Goal: Task Accomplishment & Management: Use online tool/utility

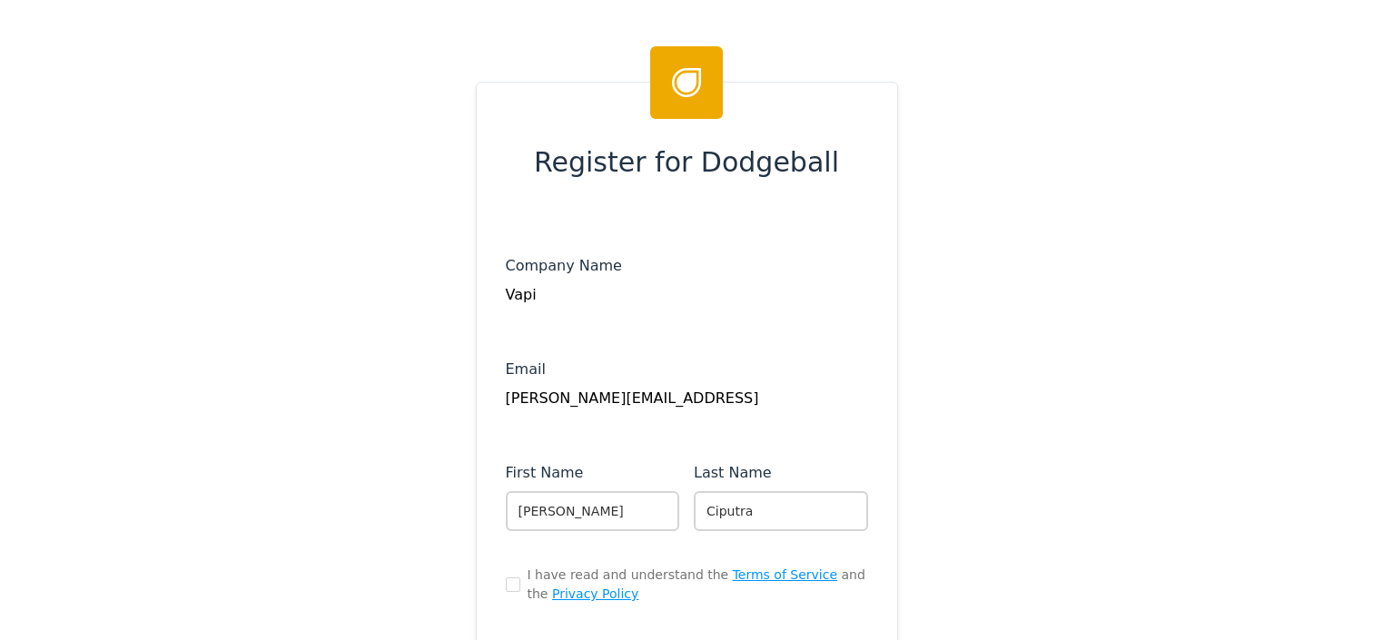
scroll to position [99, 0]
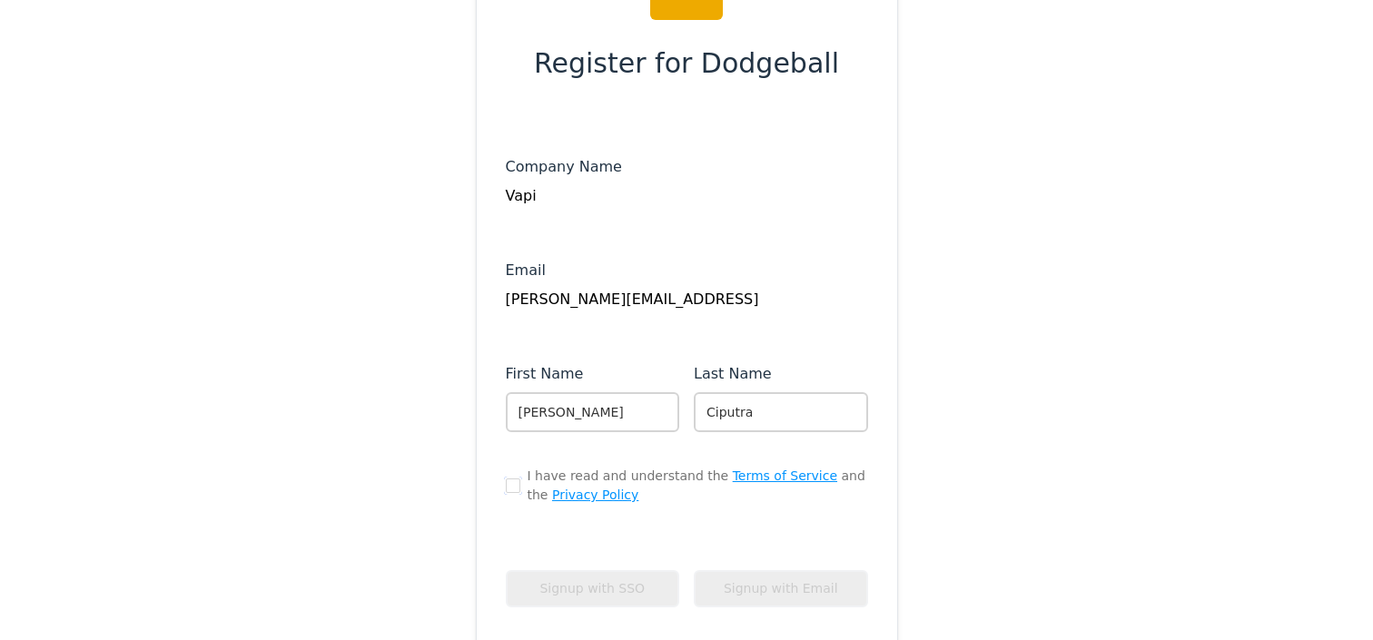
click at [518, 482] on input "checkbox" at bounding box center [513, 486] width 15 height 15
checkbox input "true"
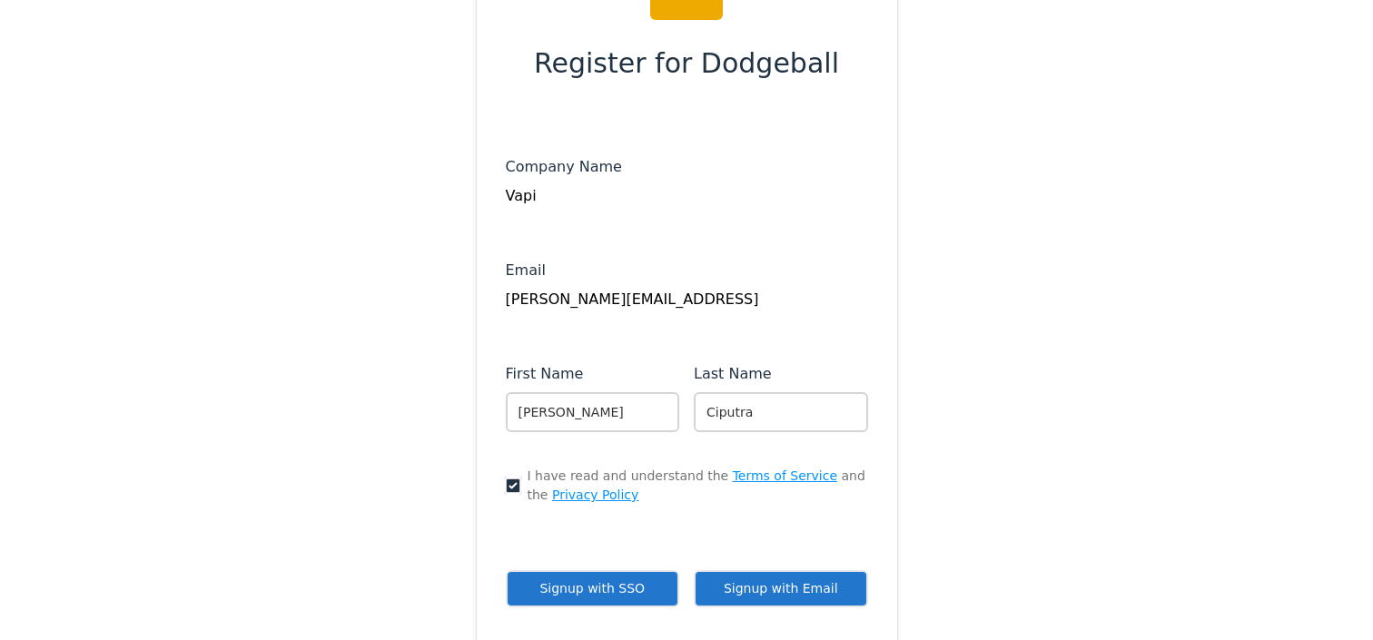
click at [590, 588] on button "Signup with SSO" at bounding box center [593, 588] width 174 height 37
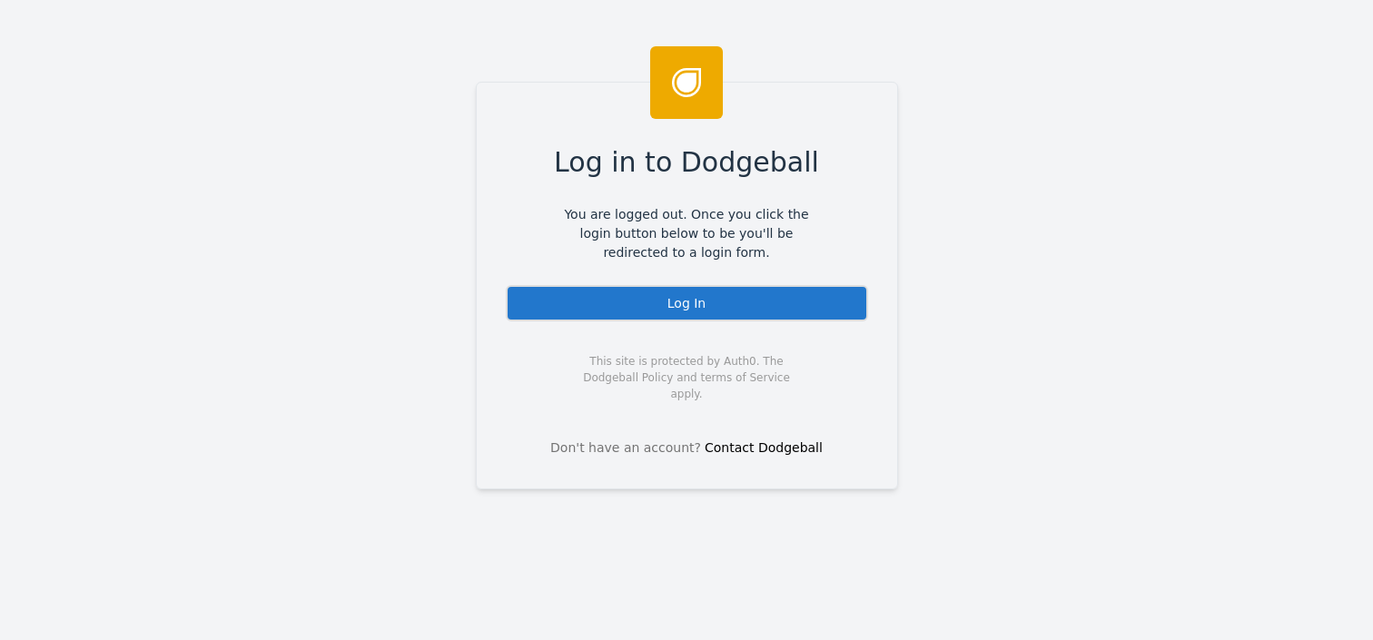
click at [808, 293] on div "Log In" at bounding box center [687, 303] width 362 height 36
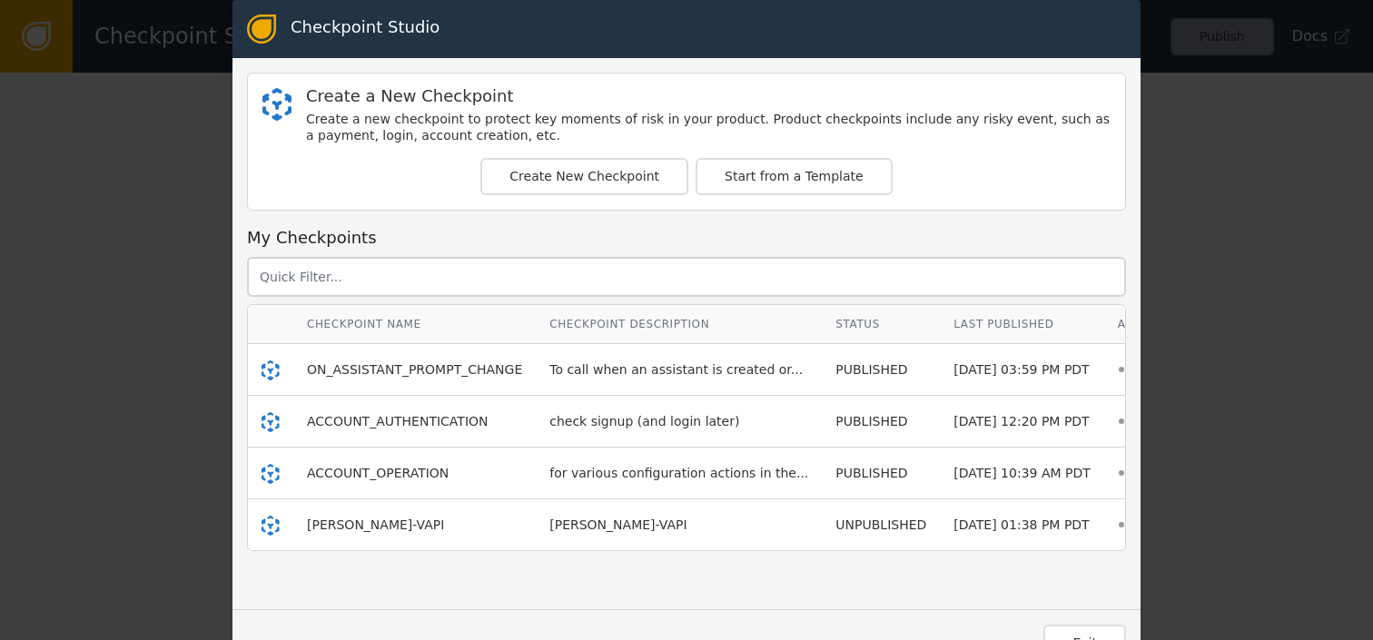
click at [84, 342] on div "Checkpoint Studio Create a New Checkpoint Create a new checkpoint to protect ke…" at bounding box center [686, 320] width 1373 height 640
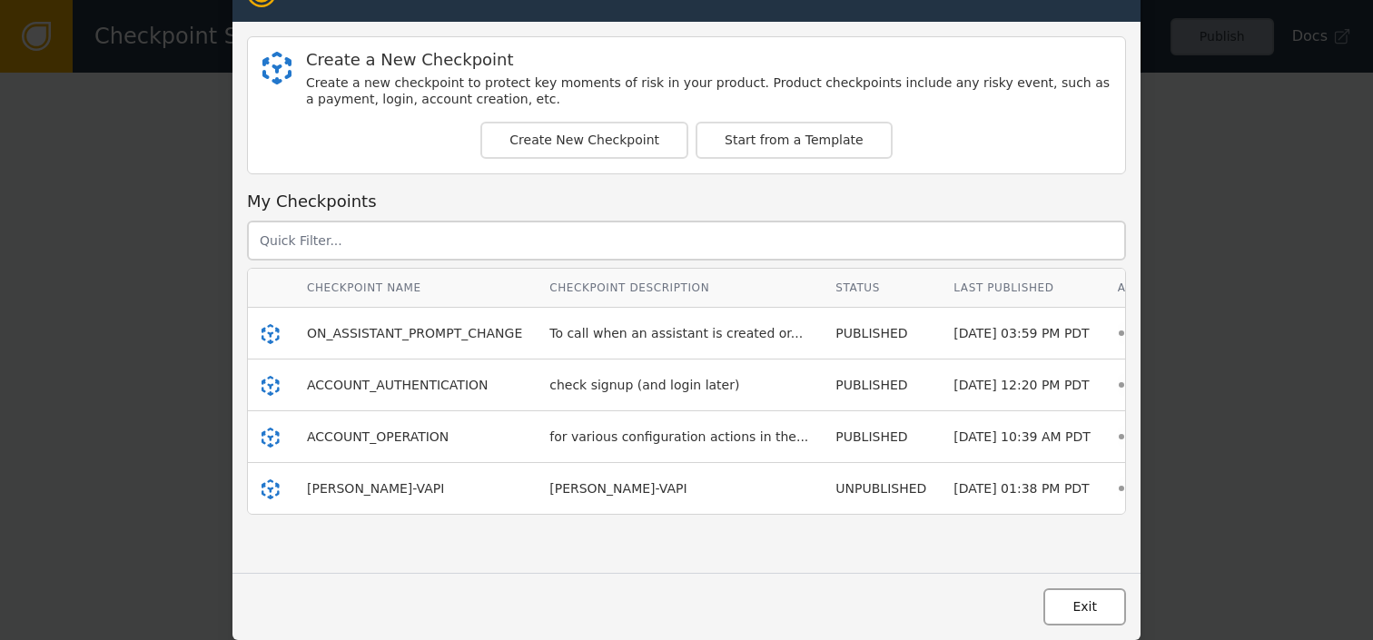
click at [1090, 599] on button "Exit" at bounding box center [1084, 606] width 83 height 37
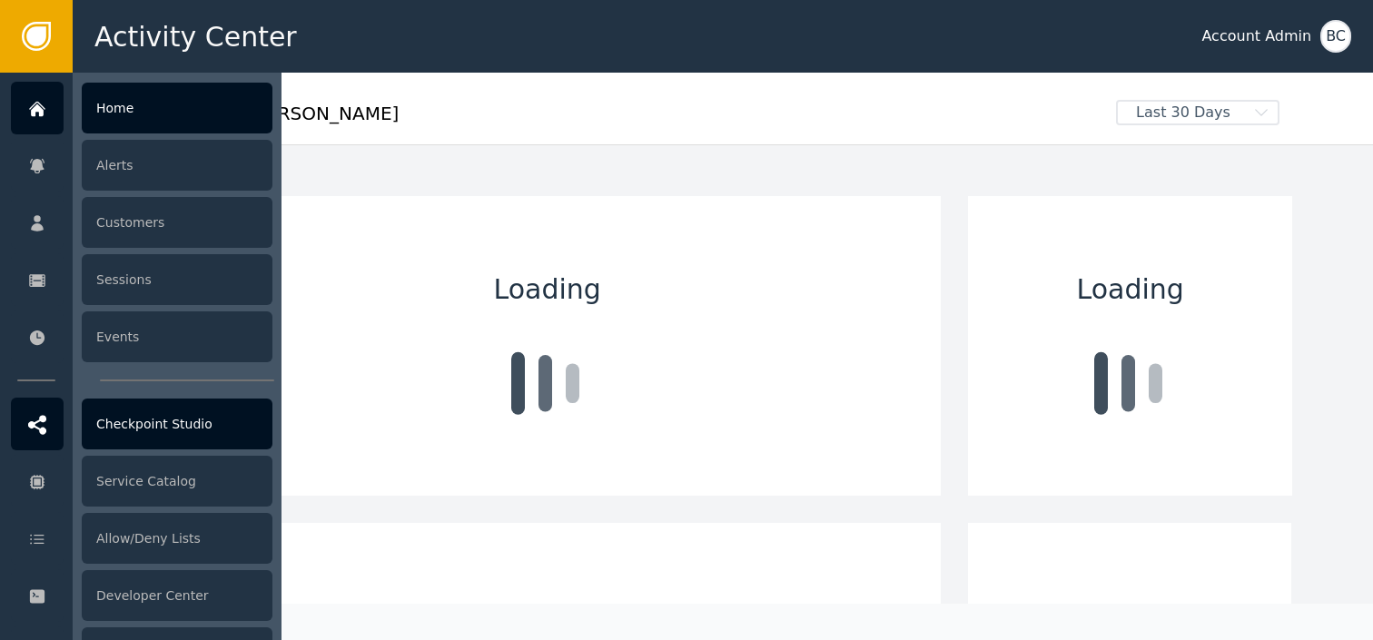
click at [165, 404] on div "Checkpoint Studio" at bounding box center [177, 424] width 191 height 51
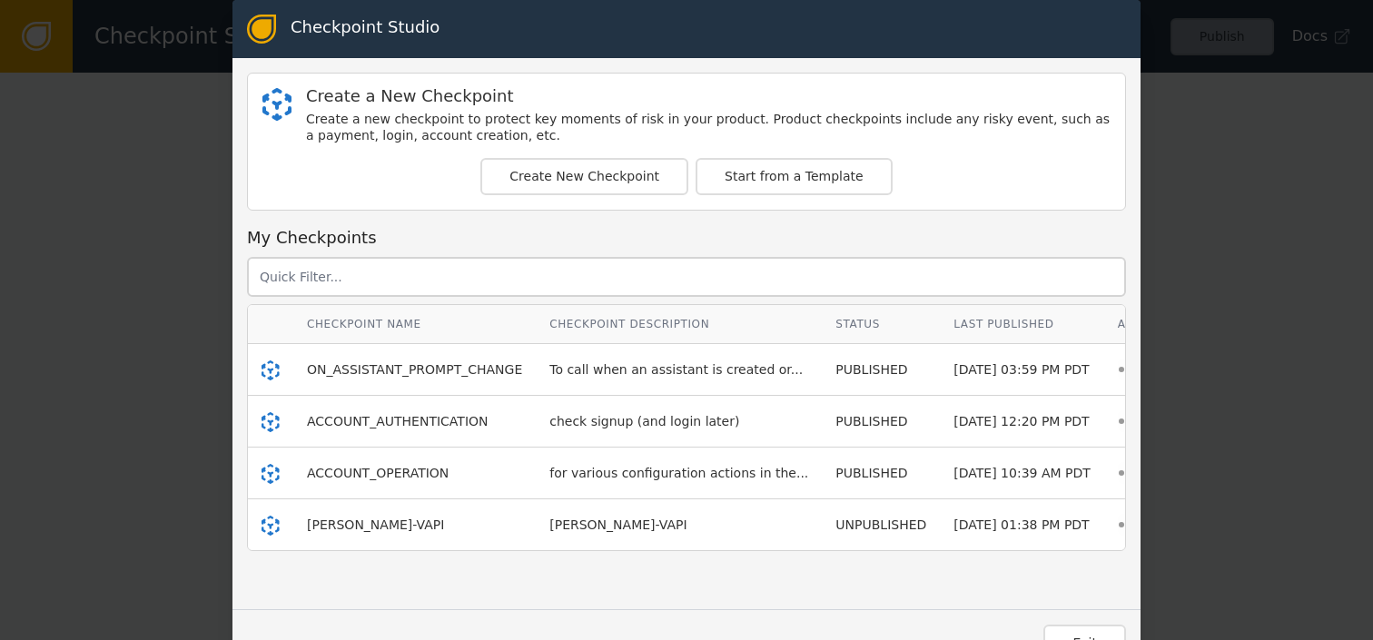
scroll to position [0, 55]
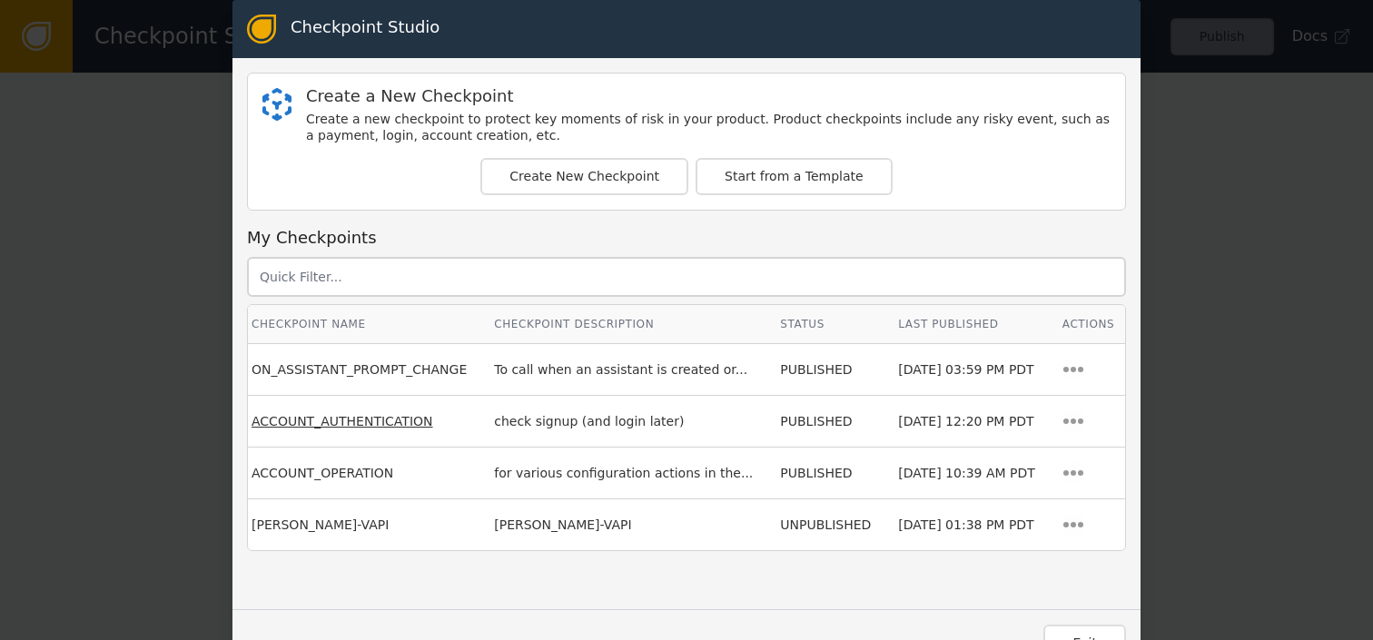
click at [420, 418] on span "ACCOUNT_AUTHENTICATION" at bounding box center [343, 421] width 182 height 15
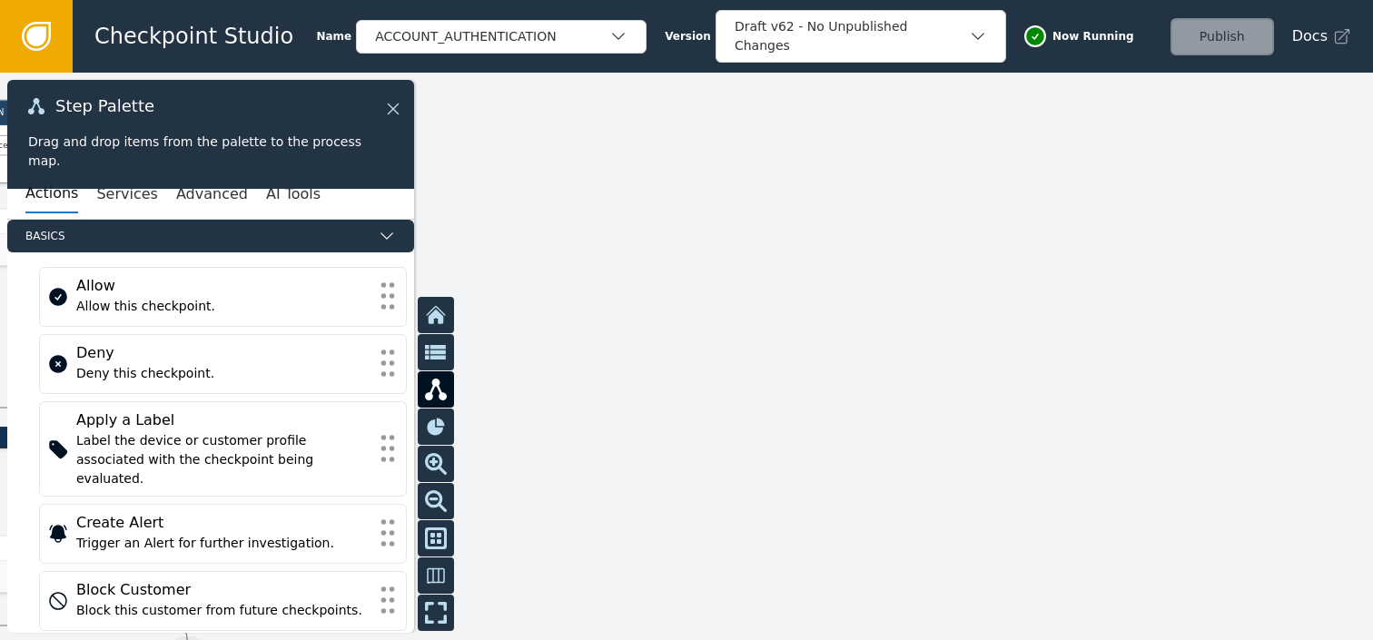
click at [398, 109] on icon at bounding box center [393, 109] width 20 height 20
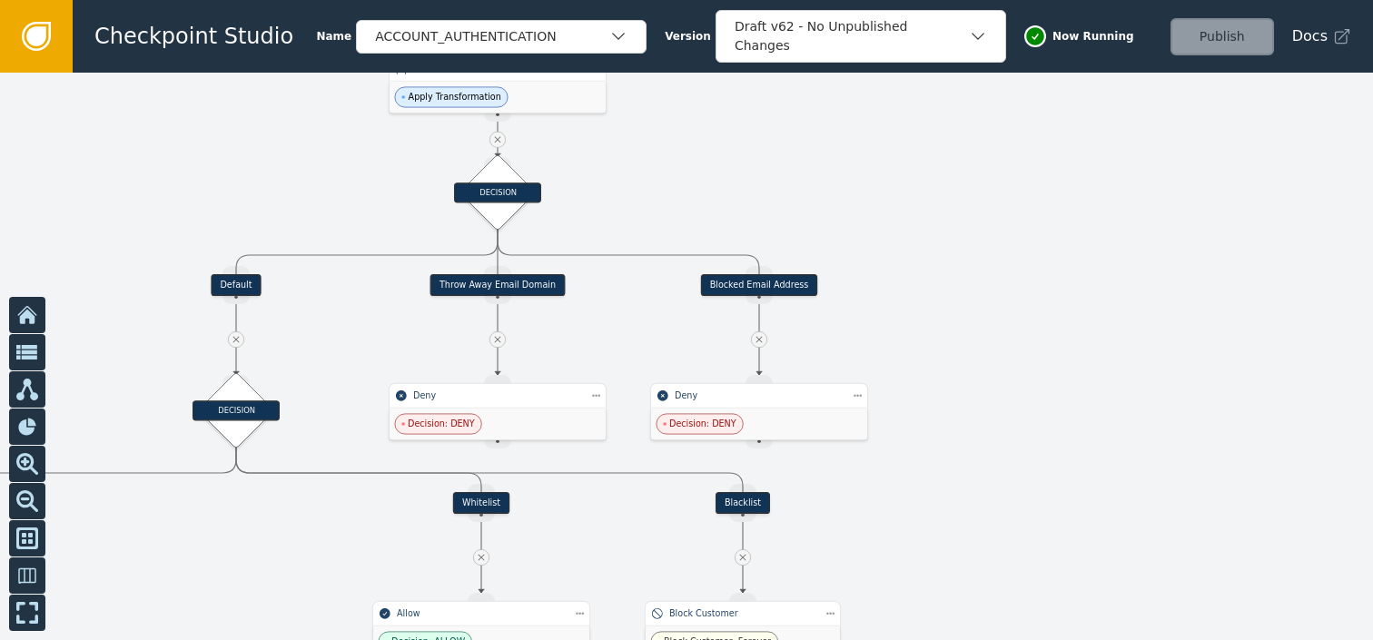
drag, startPoint x: 575, startPoint y: 243, endPoint x: 1124, endPoint y: 84, distance: 571.9
click at [1128, 88] on div at bounding box center [686, 357] width 1373 height 568
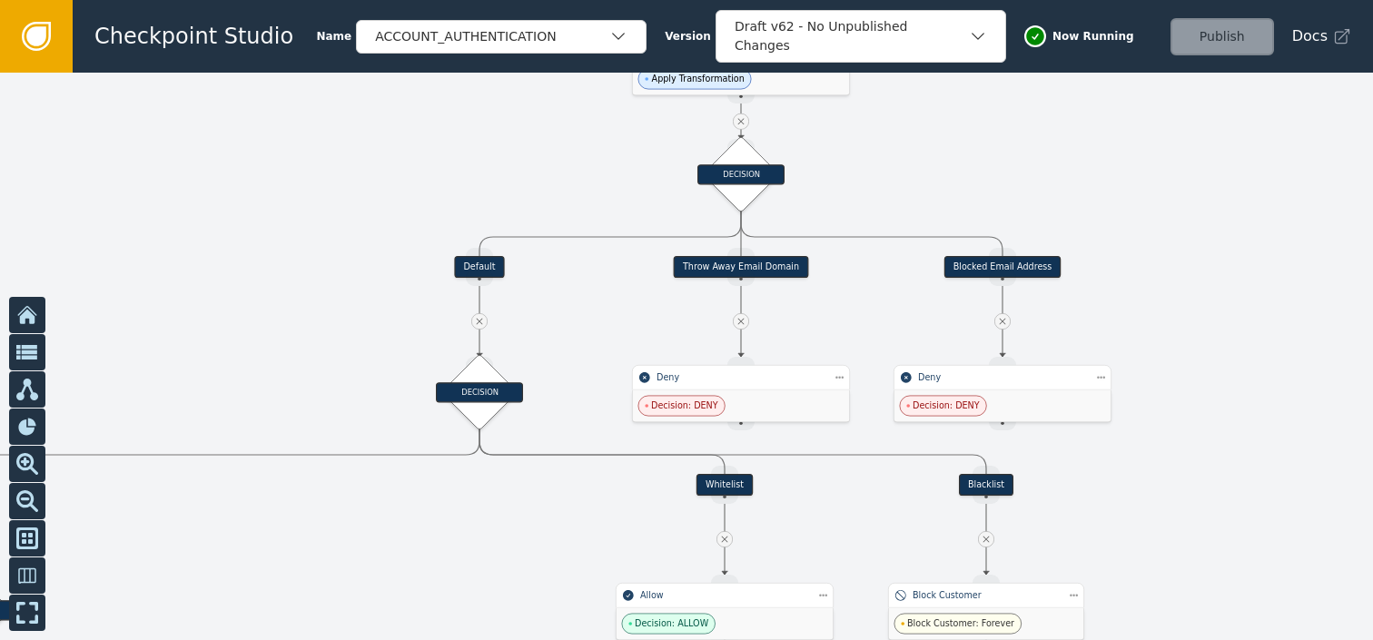
drag, startPoint x: 1118, startPoint y: 164, endPoint x: 1307, endPoint y: 138, distance: 190.7
click at [1310, 142] on div at bounding box center [686, 357] width 1373 height 568
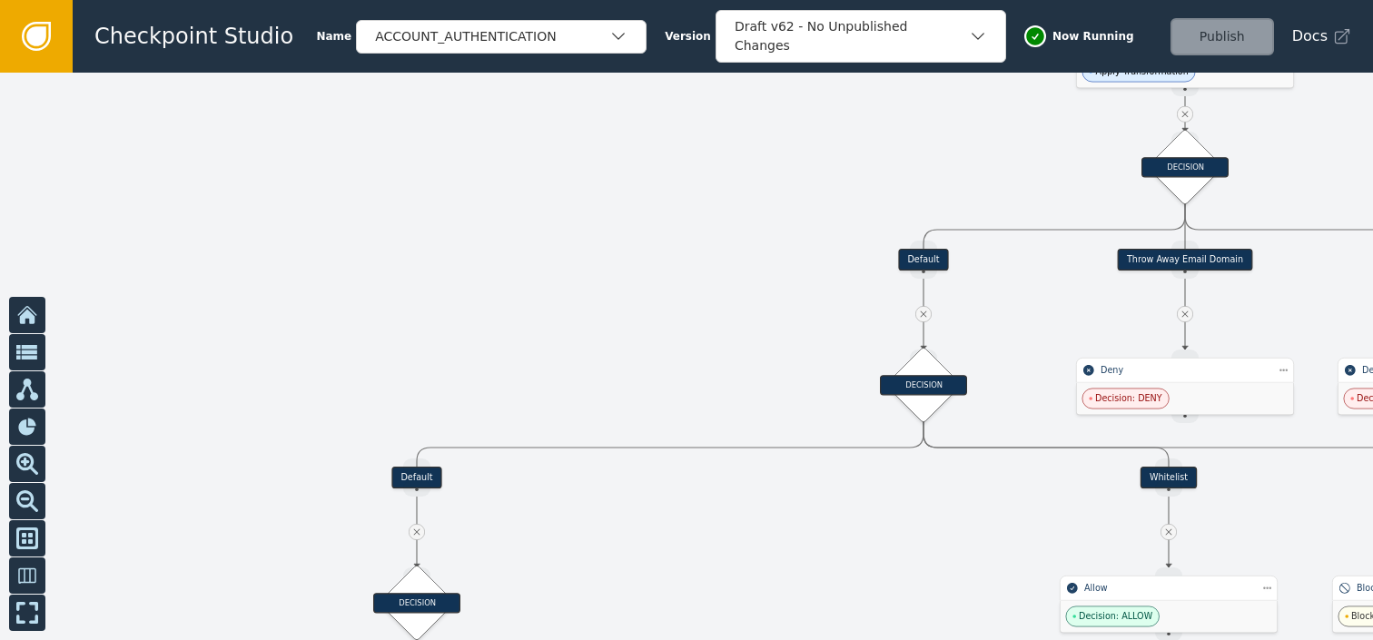
drag, startPoint x: 438, startPoint y: 547, endPoint x: 943, endPoint y: 547, distance: 504.9
click at [943, 547] on div at bounding box center [686, 357] width 1373 height 568
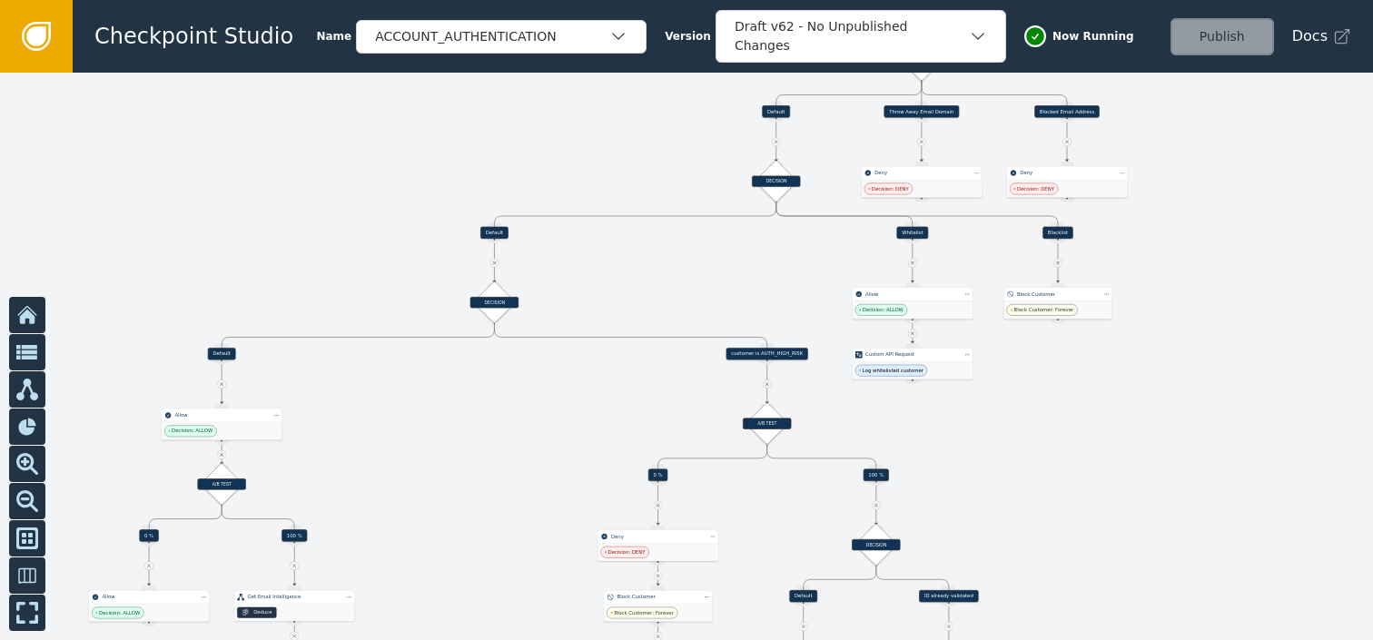
drag, startPoint x: 840, startPoint y: 314, endPoint x: 654, endPoint y: 136, distance: 257.6
click at [654, 136] on div at bounding box center [686, 357] width 1373 height 568
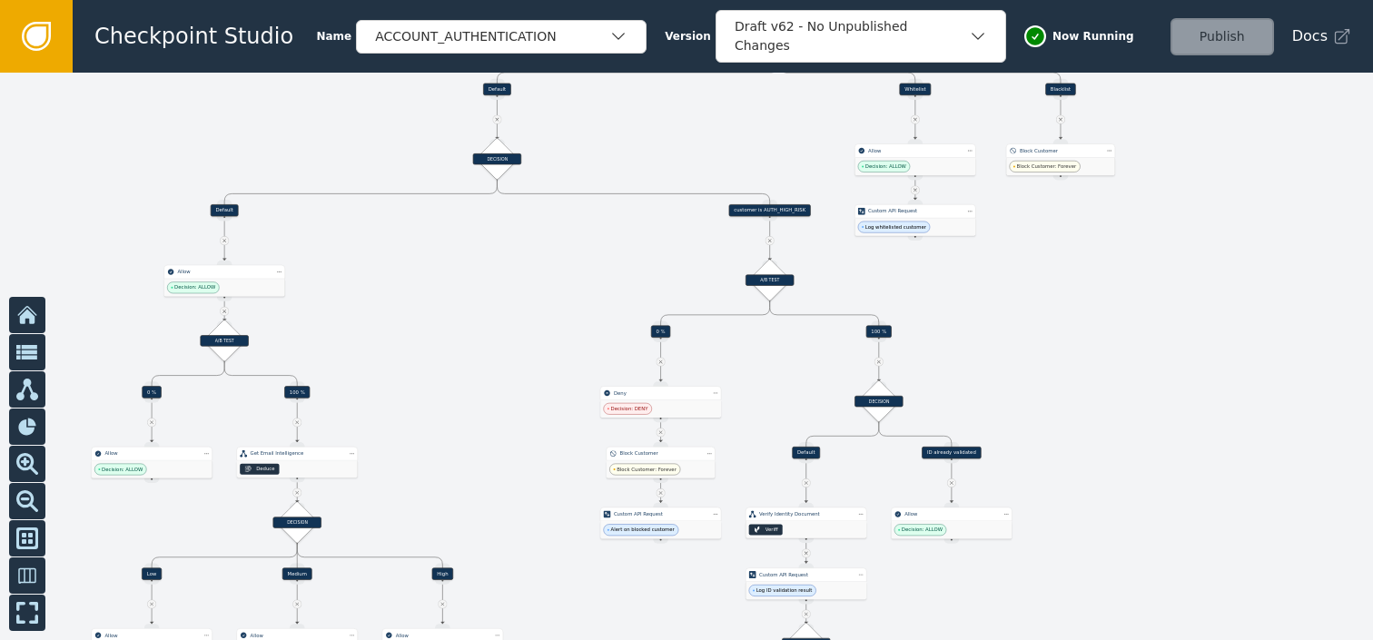
drag, startPoint x: 1082, startPoint y: 378, endPoint x: 1084, endPoint y: 234, distance: 143.5
click at [1084, 234] on div at bounding box center [686, 357] width 1373 height 568
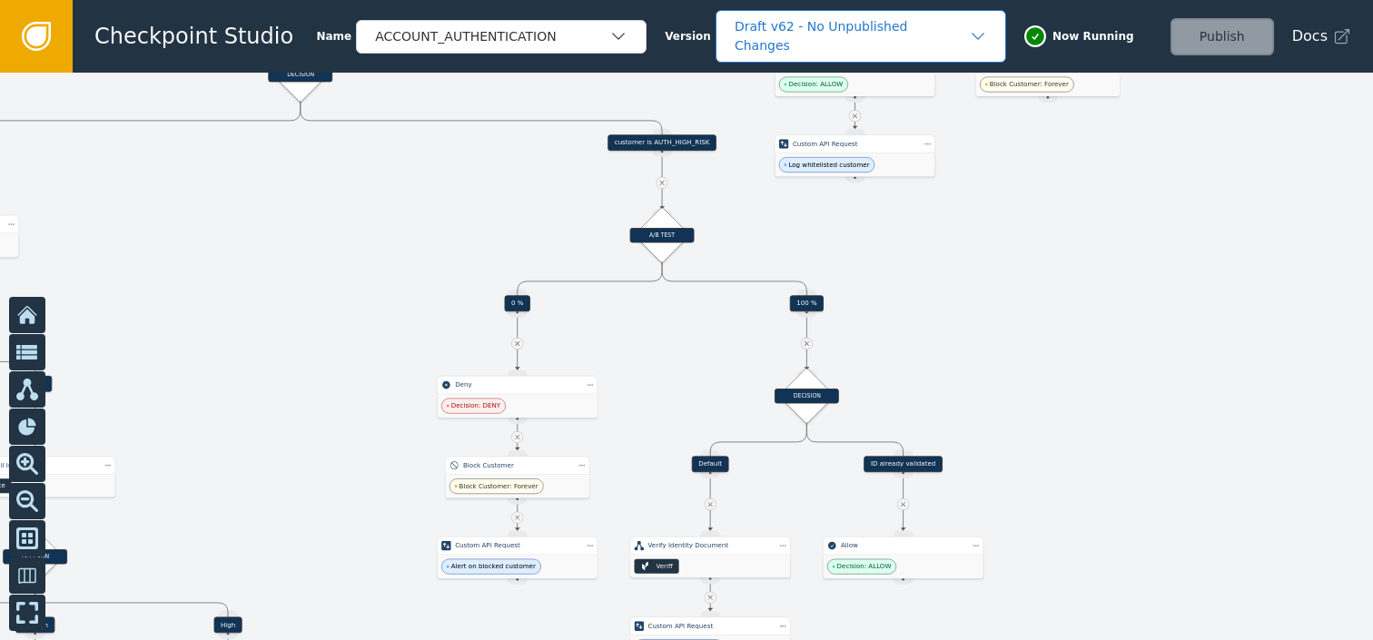
click at [971, 40] on icon "button" at bounding box center [978, 36] width 18 height 18
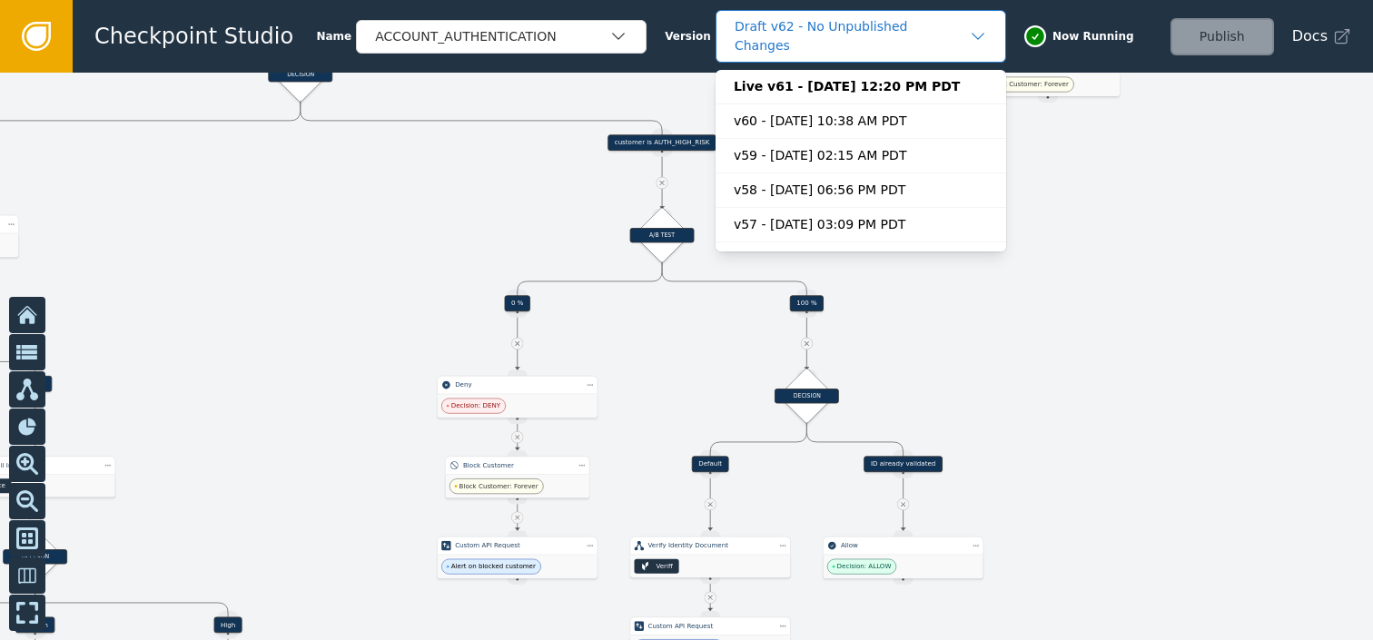
click at [971, 40] on icon "button" at bounding box center [978, 36] width 18 height 18
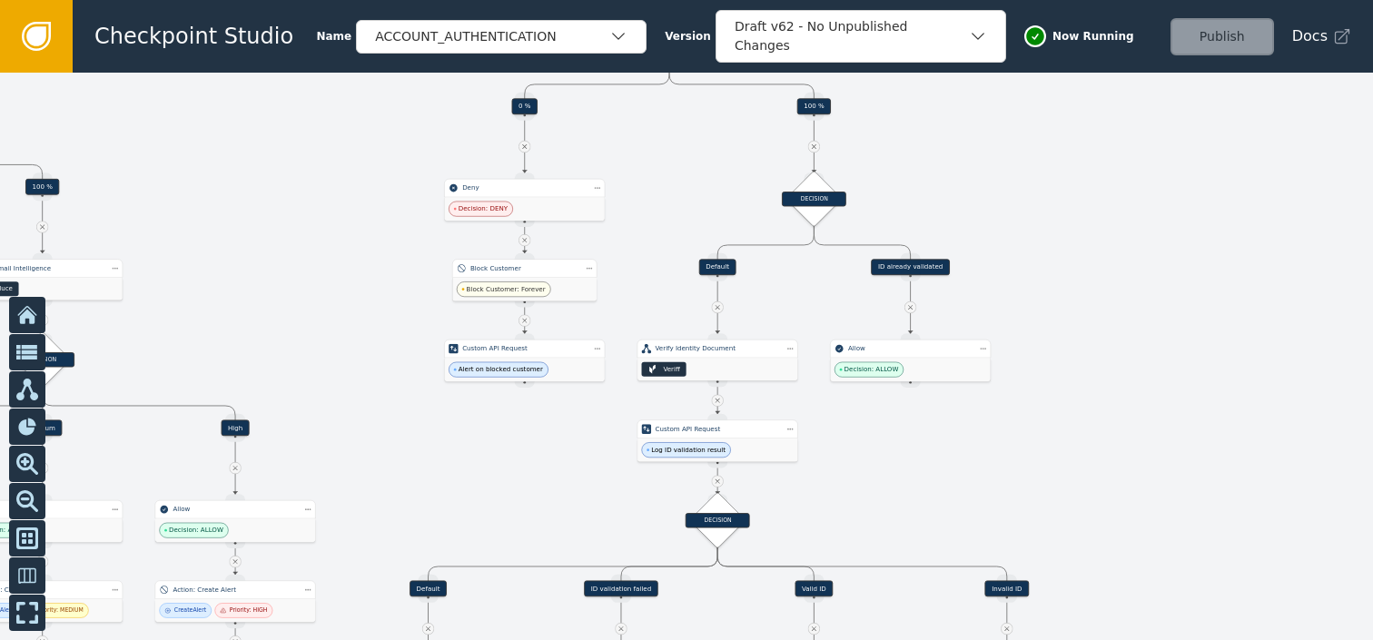
drag, startPoint x: 1038, startPoint y: 390, endPoint x: 1045, endPoint y: 193, distance: 197.2
click at [1045, 193] on div at bounding box center [686, 357] width 1373 height 568
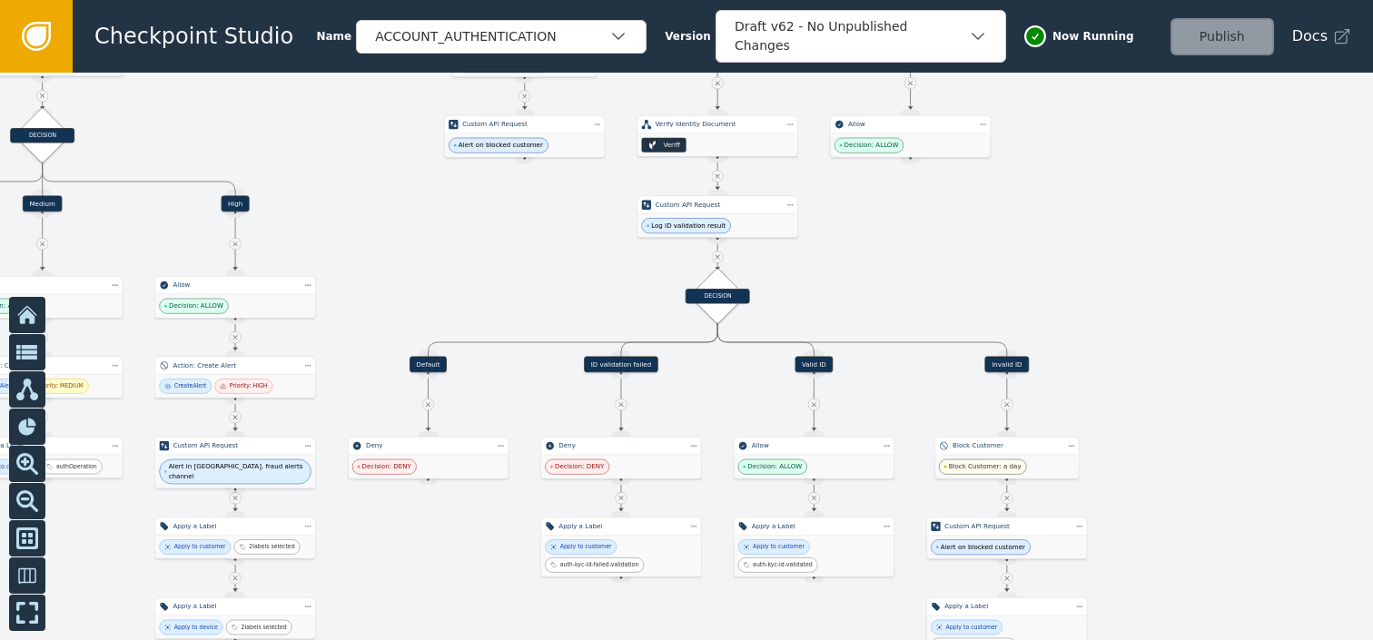
drag, startPoint x: 1065, startPoint y: 280, endPoint x: 1065, endPoint y: 53, distance: 227.0
click at [1065, 1] on div "Checkpoint Studio Name ACCOUNT_AUTHENTICATION Version Draft v62 - No Unpublishe…" at bounding box center [686, 0] width 1373 height 1
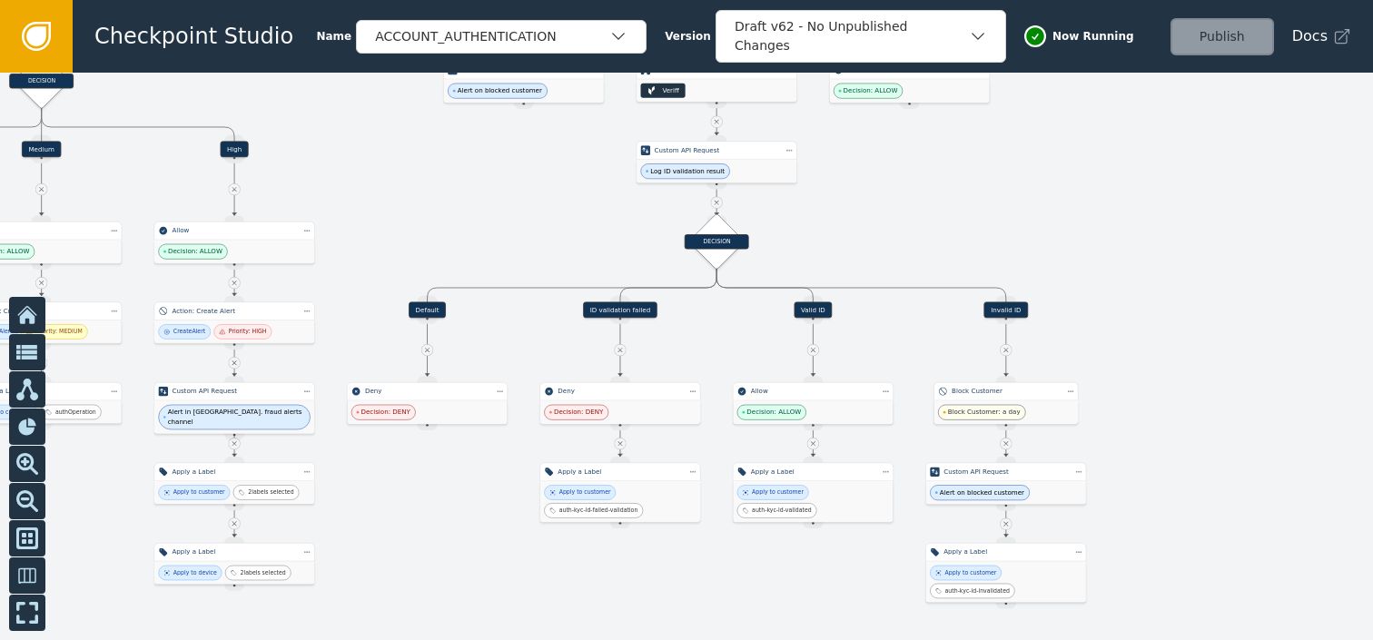
drag, startPoint x: 1151, startPoint y: 252, endPoint x: 1150, endPoint y: 201, distance: 51.8
click at [1150, 201] on div at bounding box center [686, 357] width 1373 height 568
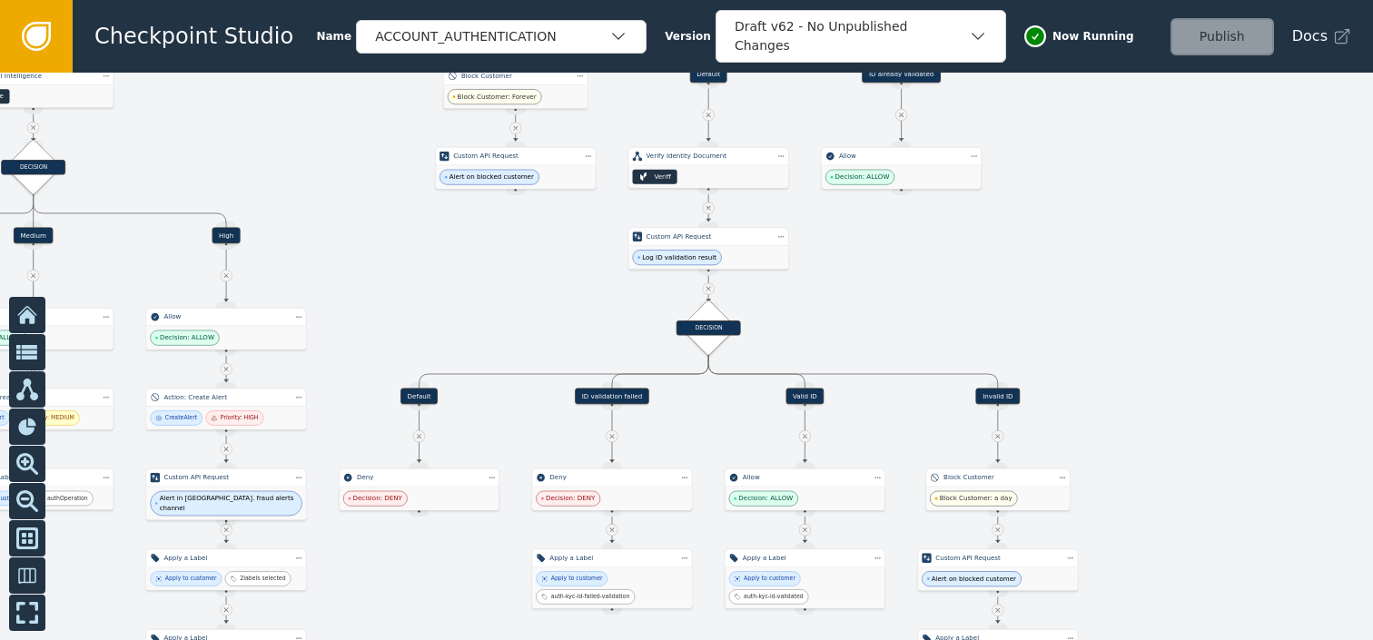
drag, startPoint x: 1150, startPoint y: 201, endPoint x: 1141, endPoint y: 287, distance: 86.7
click at [1141, 287] on div at bounding box center [686, 357] width 1373 height 568
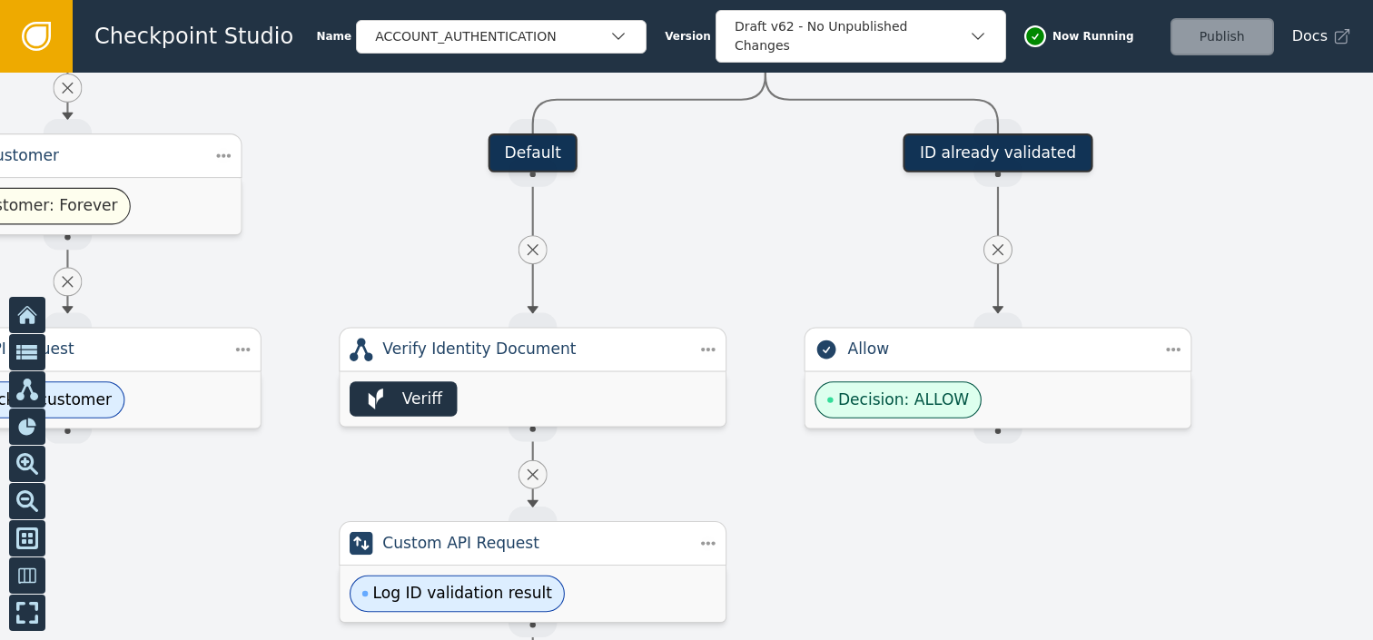
drag, startPoint x: 906, startPoint y: 236, endPoint x: 1011, endPoint y: 542, distance: 323.4
click at [1011, 542] on div at bounding box center [686, 357] width 1373 height 568
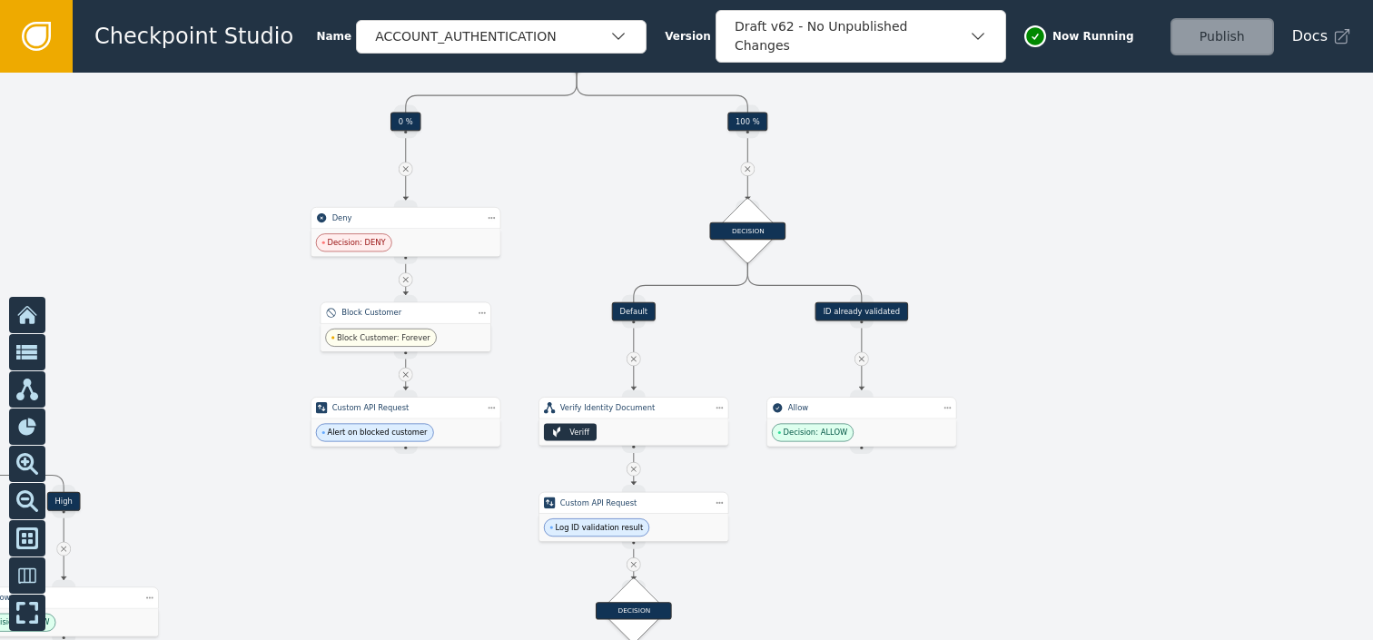
drag, startPoint x: 803, startPoint y: 236, endPoint x: 766, endPoint y: 352, distance: 122.1
click at [766, 352] on div at bounding box center [686, 357] width 1373 height 568
click at [640, 422] on div "Veriff" at bounding box center [633, 432] width 189 height 26
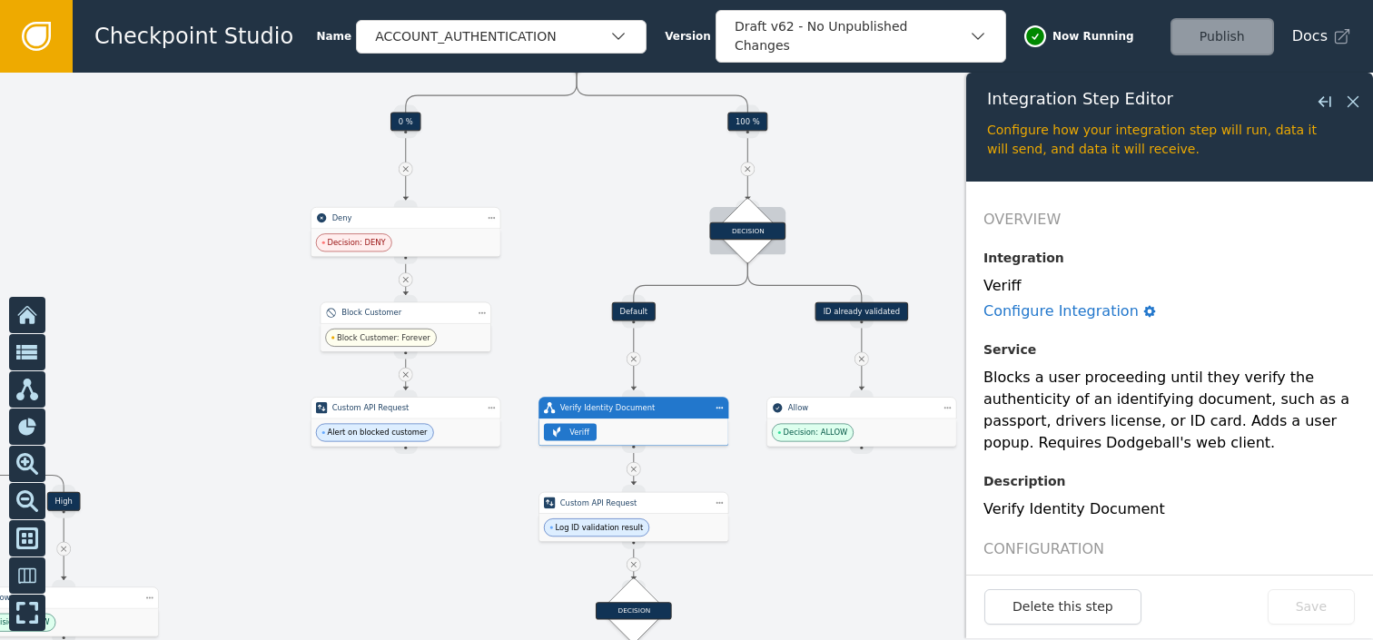
click at [741, 219] on div "DECISION" at bounding box center [748, 231] width 46 height 46
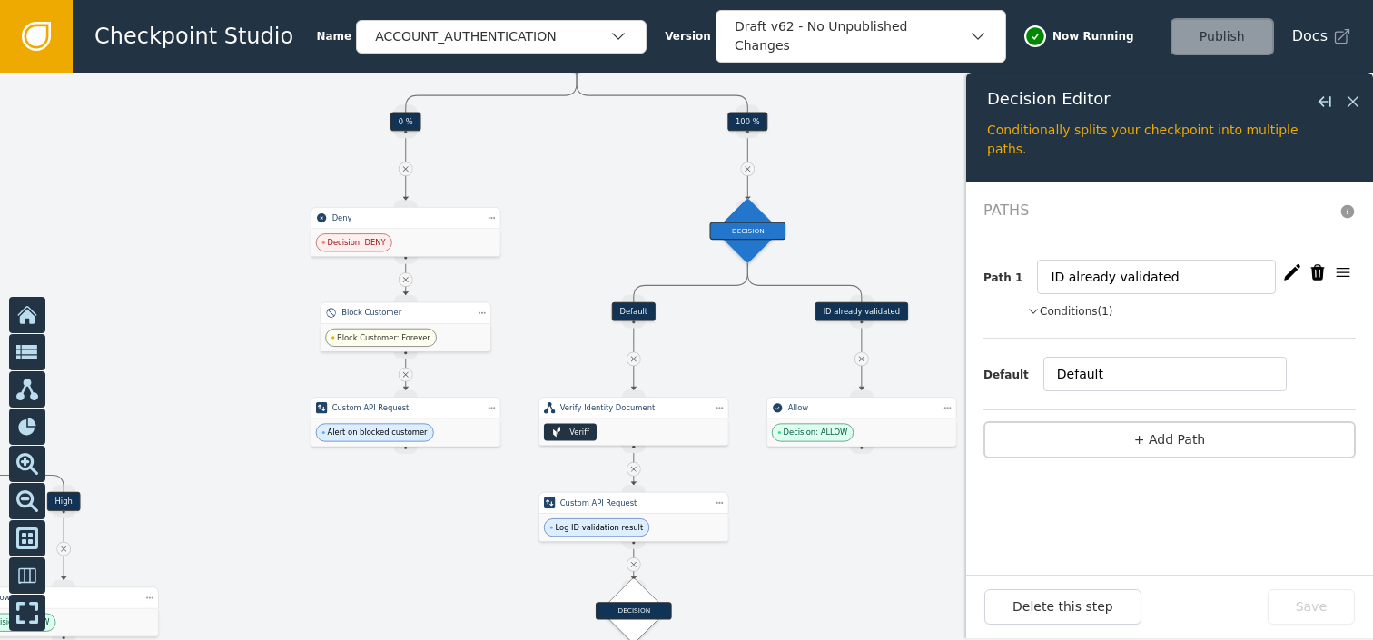
click at [1057, 315] on button "Conditions (1)" at bounding box center [1070, 311] width 86 height 16
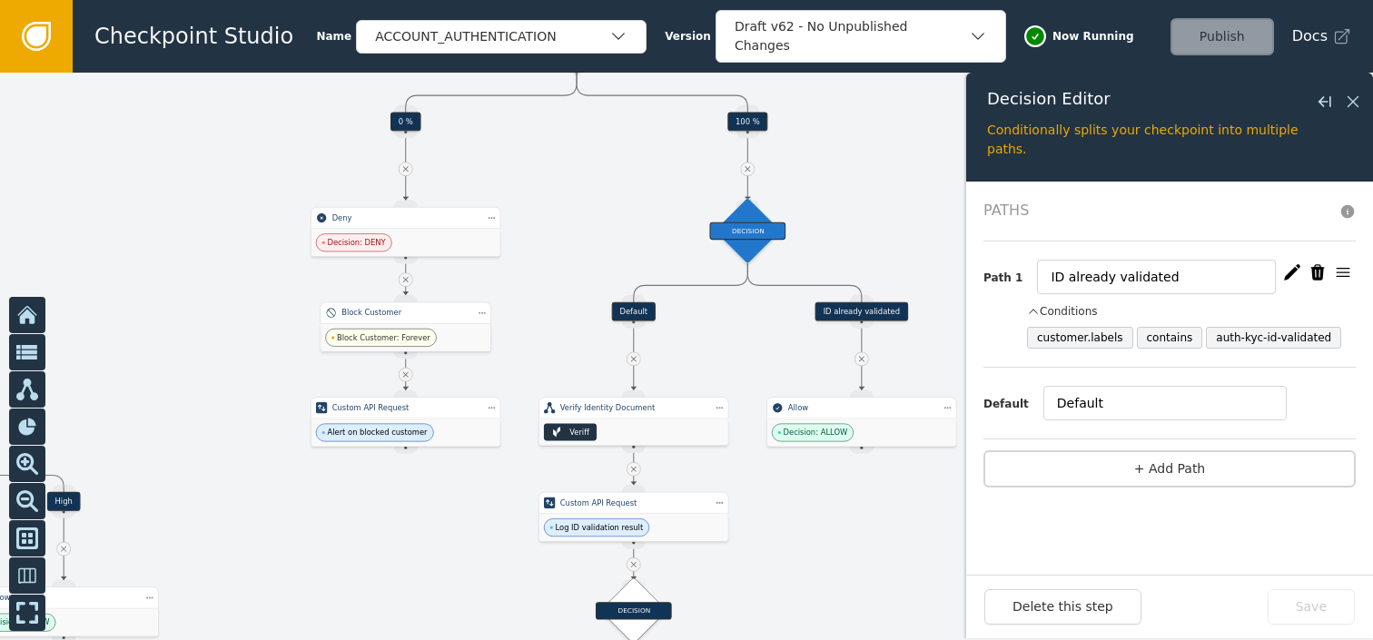
click at [1057, 315] on button "Conditions" at bounding box center [1062, 311] width 71 height 16
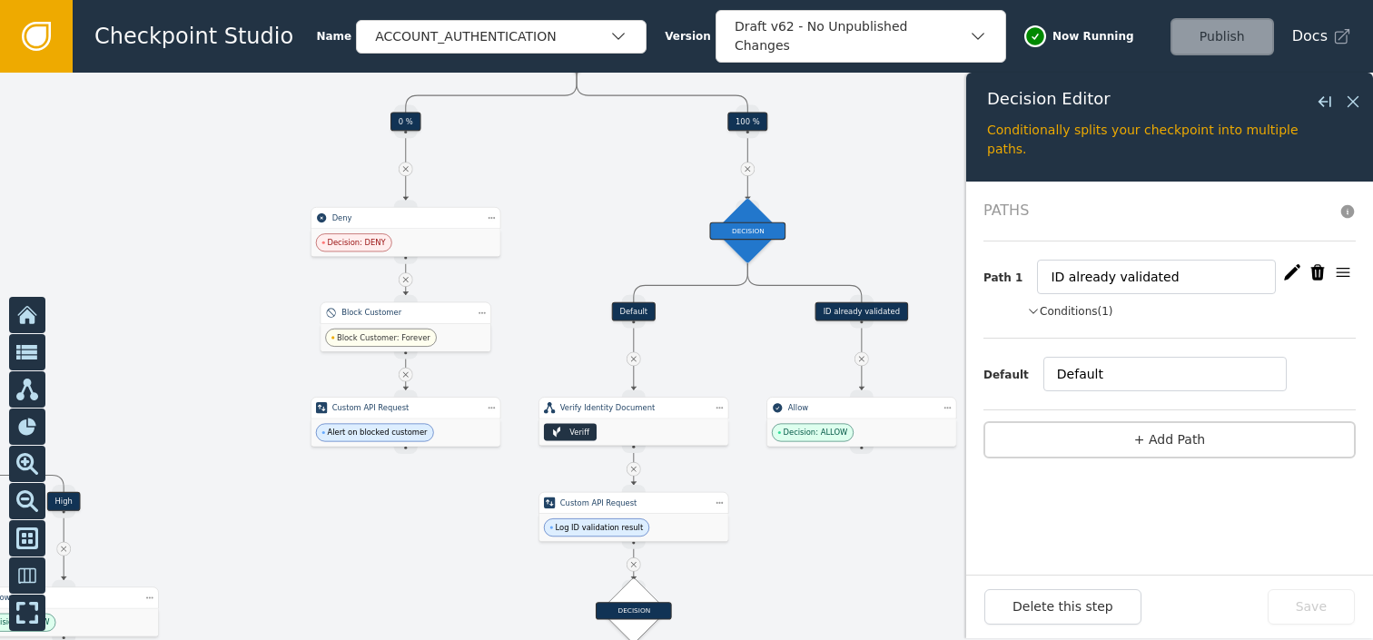
click at [596, 245] on div at bounding box center [686, 357] width 1373 height 568
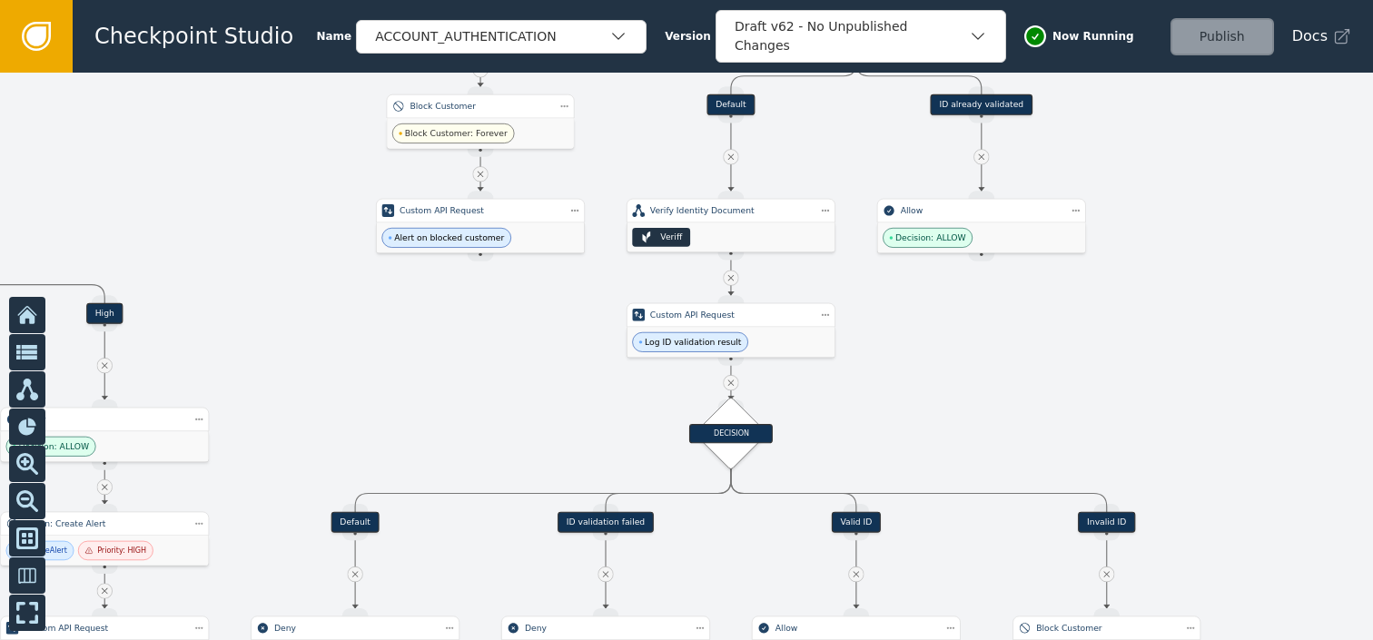
drag, startPoint x: 1042, startPoint y: 339, endPoint x: 1135, endPoint y: 126, distance: 232.2
click at [1135, 126] on div at bounding box center [686, 357] width 1373 height 568
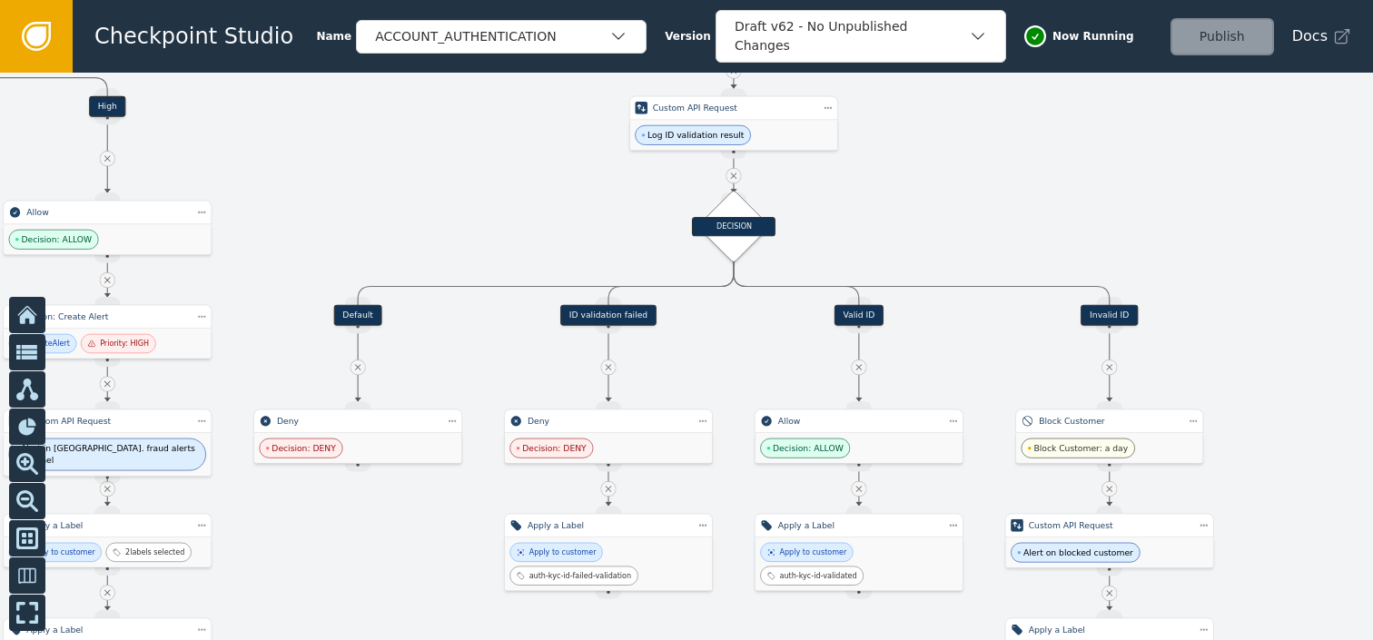
drag, startPoint x: 1105, startPoint y: 340, endPoint x: 1108, endPoint y: 118, distance: 221.6
click at [1108, 118] on div at bounding box center [686, 357] width 1373 height 568
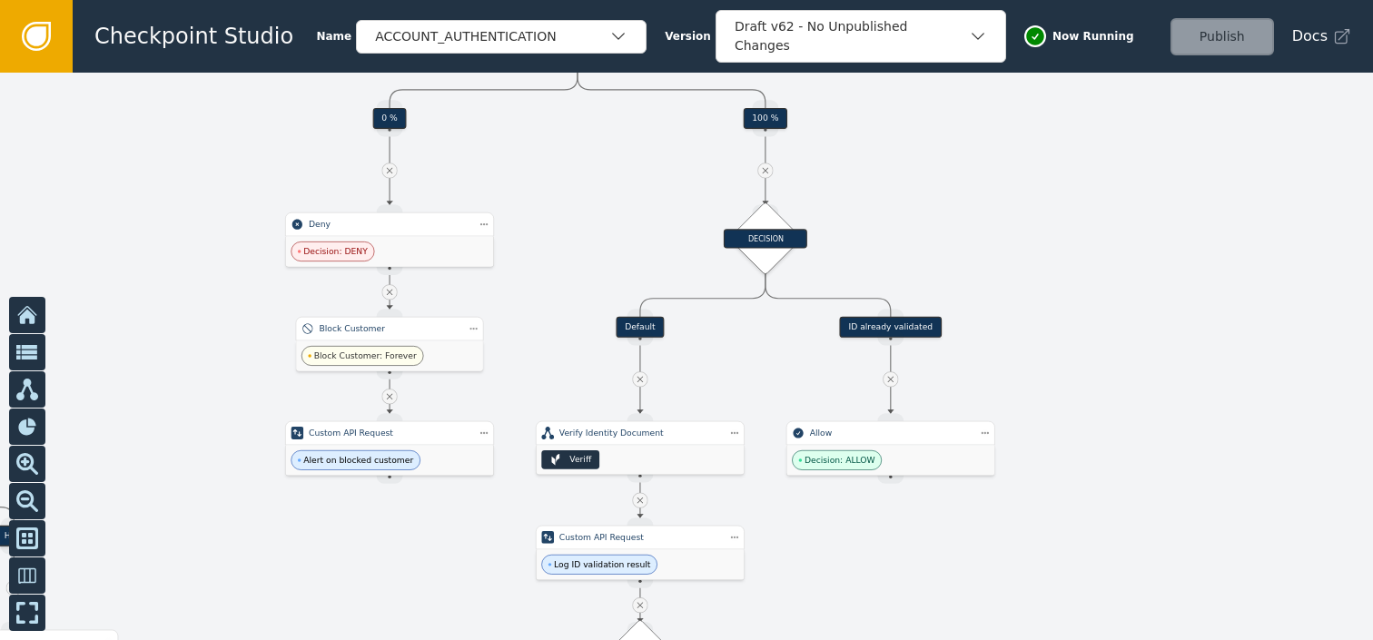
drag, startPoint x: 1204, startPoint y: 190, endPoint x: 1110, endPoint y: 637, distance: 456.7
click at [1110, 637] on div at bounding box center [686, 357] width 1373 height 568
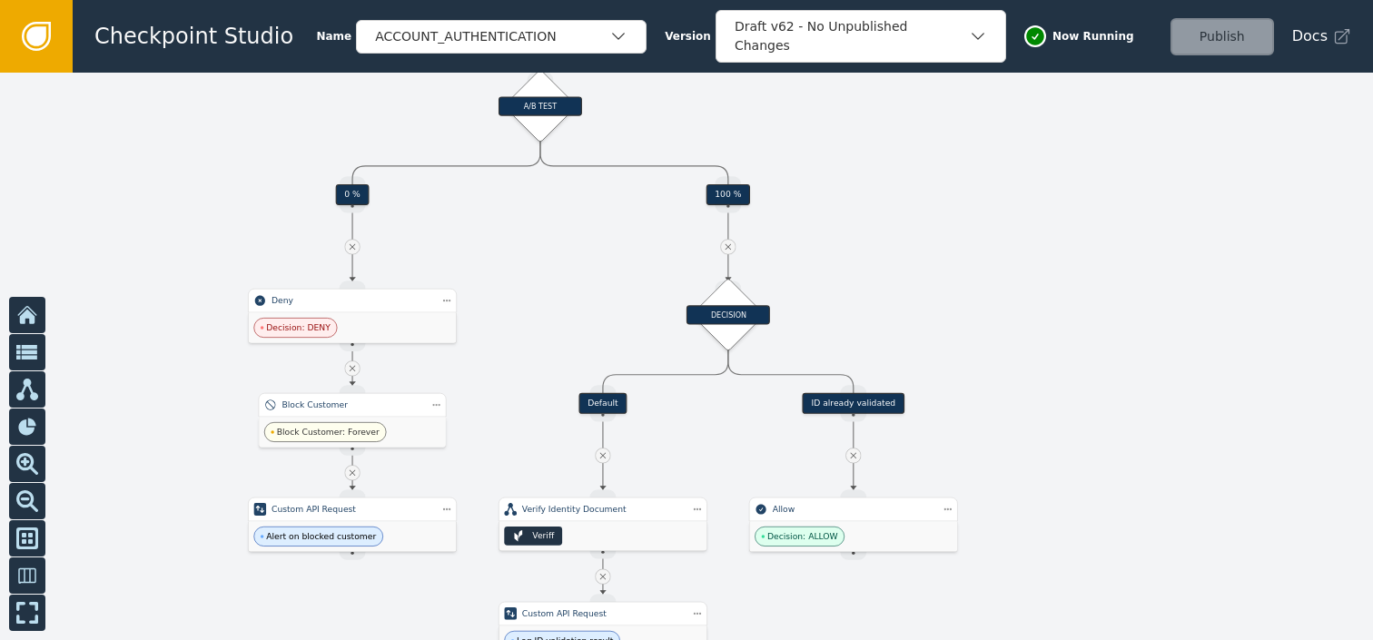
drag, startPoint x: 1118, startPoint y: 355, endPoint x: 1079, endPoint y: 432, distance: 86.5
click at [1079, 432] on div at bounding box center [686, 357] width 1373 height 568
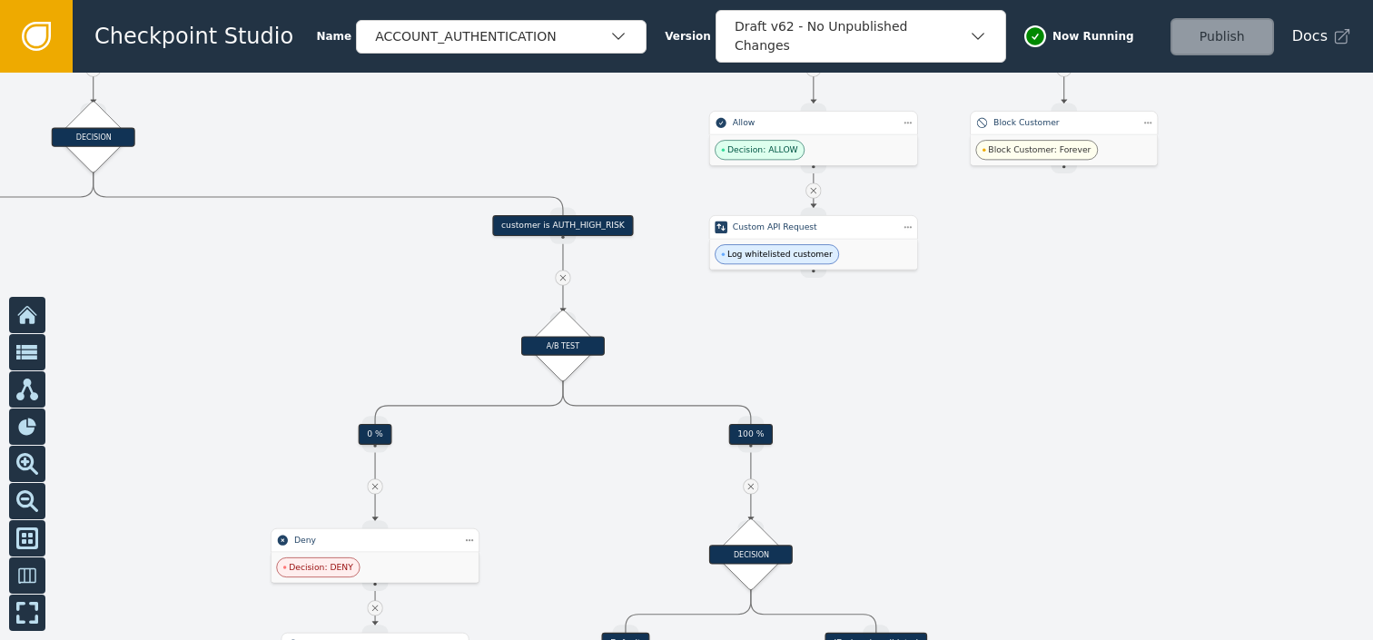
drag, startPoint x: 1065, startPoint y: 314, endPoint x: 1091, endPoint y: 549, distance: 236.6
click at [1091, 549] on div at bounding box center [686, 357] width 1373 height 568
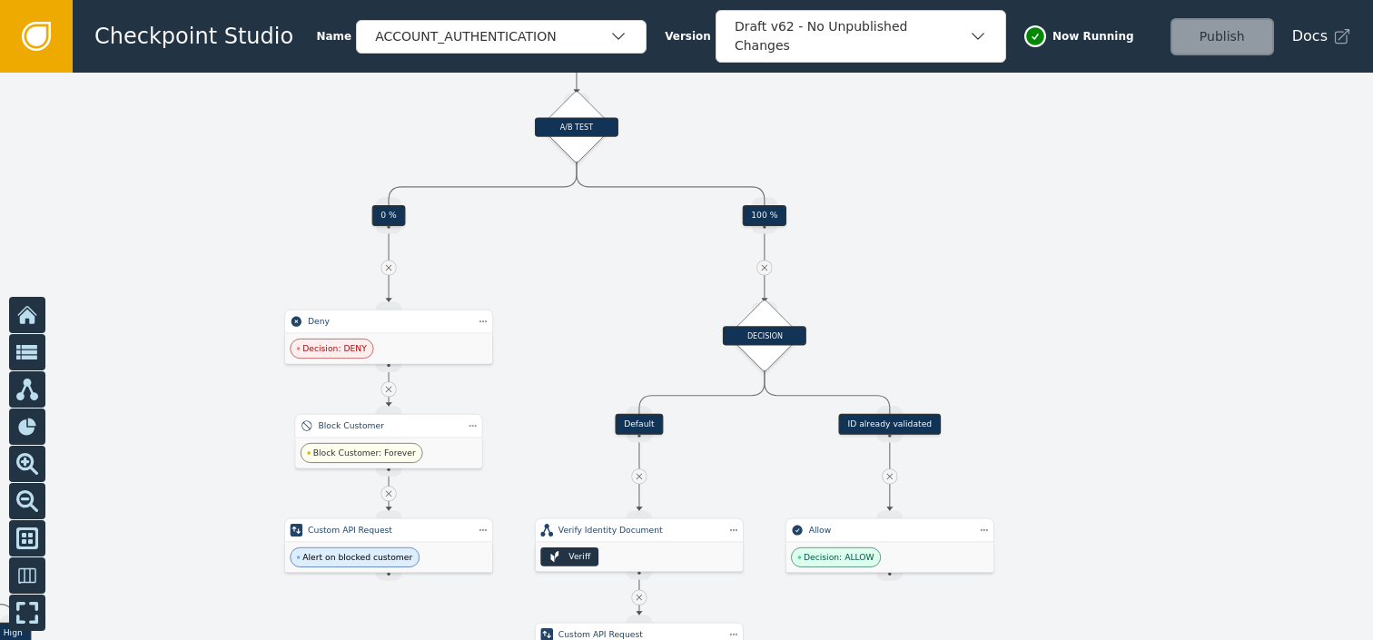
drag, startPoint x: 1052, startPoint y: 447, endPoint x: 1065, endPoint y: 228, distance: 219.3
click at [1065, 228] on div at bounding box center [686, 357] width 1373 height 568
